Goal: Find specific page/section: Find specific page/section

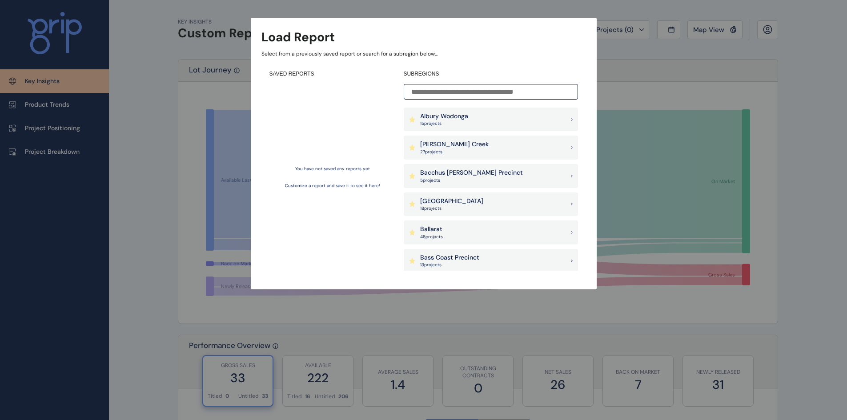
drag, startPoint x: 438, startPoint y: 148, endPoint x: 421, endPoint y: 143, distance: 18.1
click at [438, 148] on div "[PERSON_NAME] Creek 27 project s" at bounding box center [454, 147] width 68 height 15
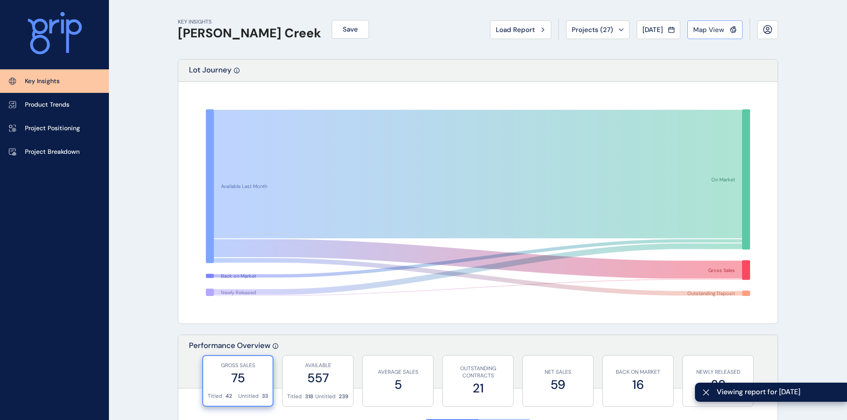
click at [719, 28] on span "Map View" at bounding box center [708, 29] width 31 height 9
